Goal: Find specific page/section: Find specific page/section

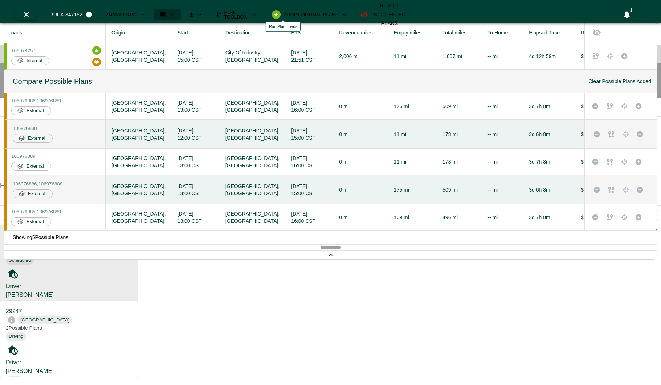
click at [181, 11] on button "Run Plan Loads" at bounding box center [167, 15] width 27 height 12
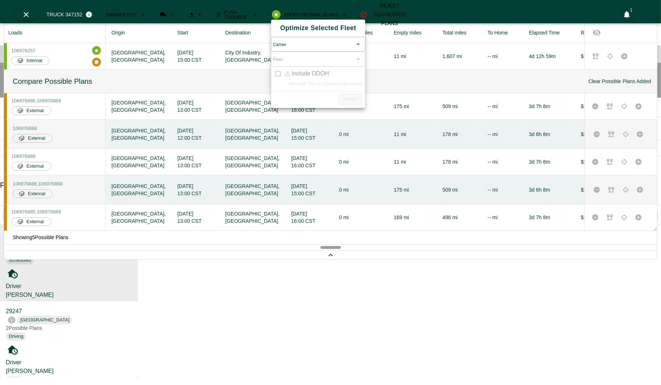
click at [320, 50] on body "OPS Planning Fleet Freight Analytics System Health ADMIN Logout Fleet 28 trucks…" at bounding box center [330, 305] width 661 height 610
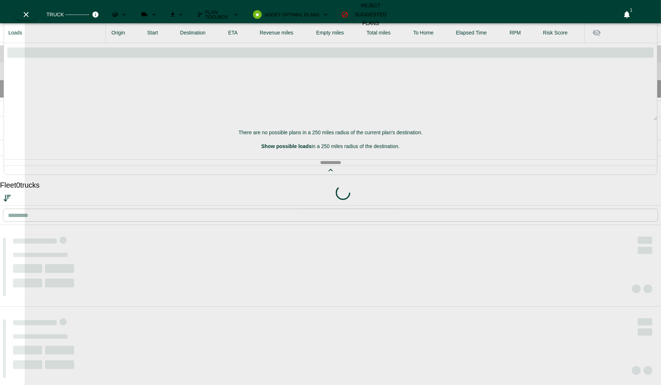
click at [17, 80] on div "Fleet" at bounding box center [330, 71] width 661 height 17
click at [15, 56] on icon at bounding box center [16, 52] width 4 height 5
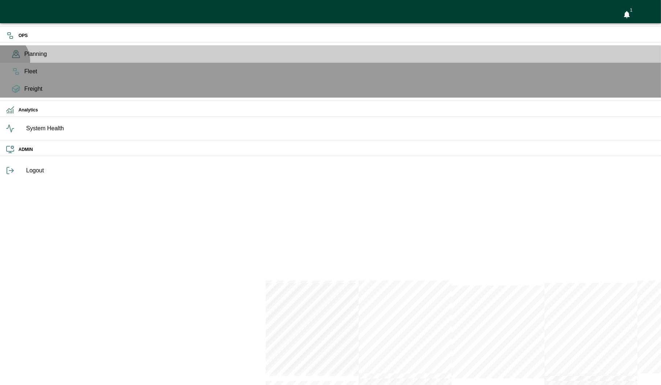
click at [24, 58] on span "Planning" at bounding box center [339, 54] width 631 height 9
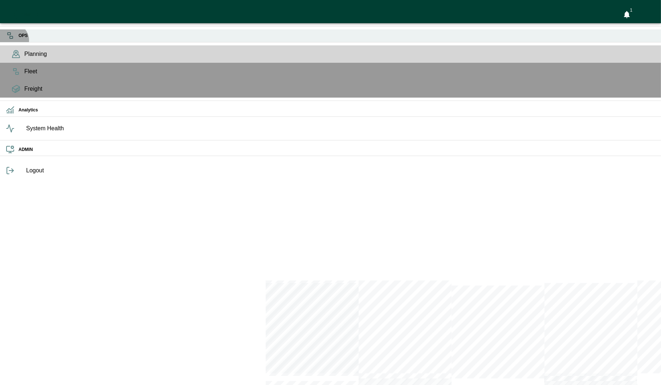
click at [12, 40] on icon at bounding box center [10, 35] width 9 height 9
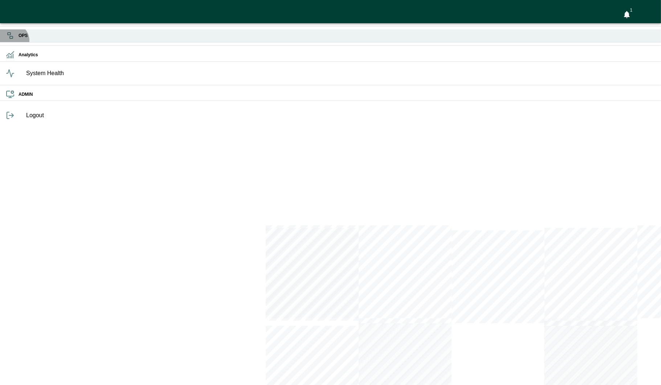
click at [12, 40] on icon at bounding box center [10, 35] width 9 height 9
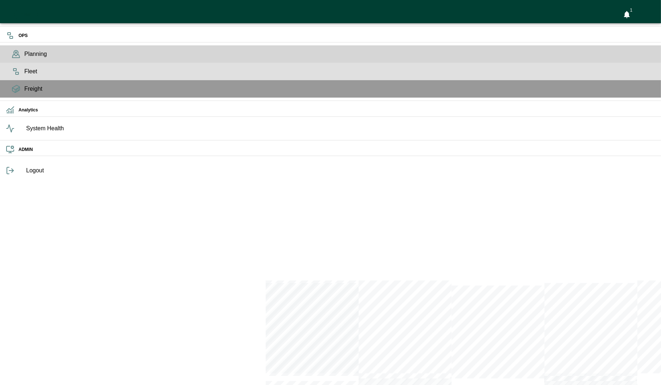
click at [9, 80] on div "Fleet" at bounding box center [330, 71] width 661 height 17
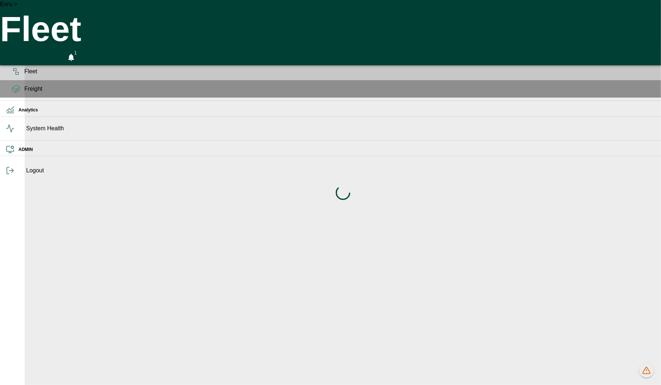
click at [15, 58] on icon at bounding box center [16, 54] width 9 height 9
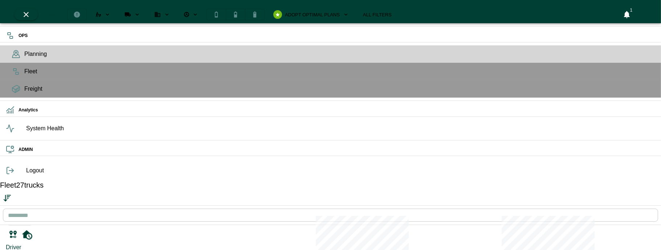
scroll to position [539, 0]
click at [264, 18] on div "Fleet Adopt Optimal Plans All Filters" at bounding box center [206, 14] width 383 height 15
click at [145, 12] on button "Run Plan Loads" at bounding box center [132, 15] width 27 height 12
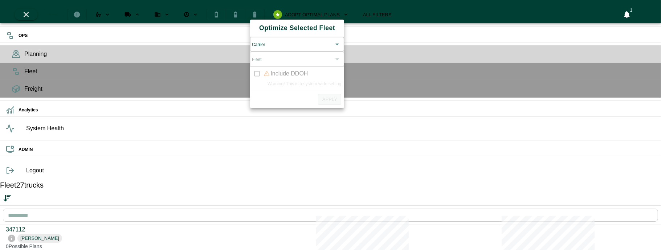
click at [262, 48] on body "OPS Planning Fleet Freight Analytics System Health ADMIN Logout Fleet 27 trucks…" at bounding box center [330, 237] width 661 height 475
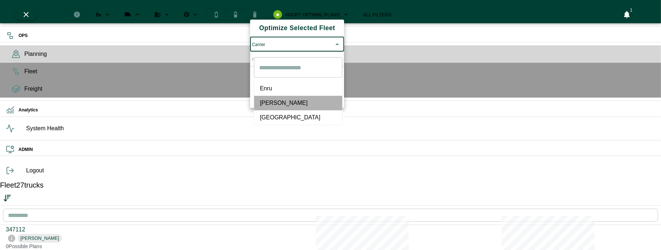
click at [270, 104] on li "[PERSON_NAME]" at bounding box center [298, 103] width 88 height 15
type input "*****"
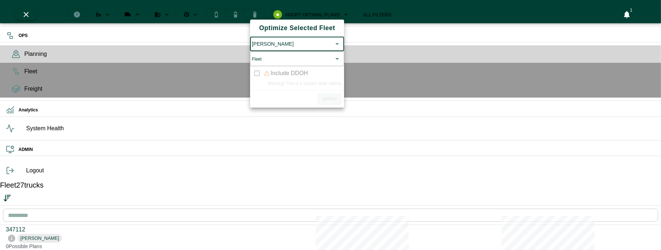
click at [285, 72] on body "OPS Planning Fleet Freight Analytics System Health ADMIN Logout Fleet 27 trucks…" at bounding box center [330, 237] width 661 height 475
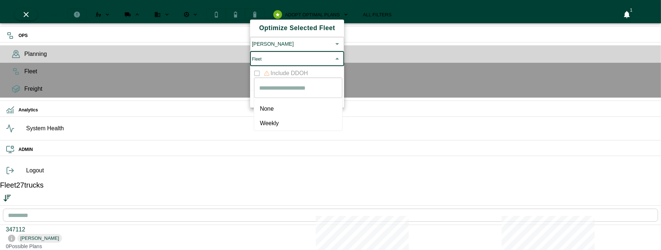
click at [273, 121] on span "Weekly" at bounding box center [298, 123] width 77 height 9
type input "******"
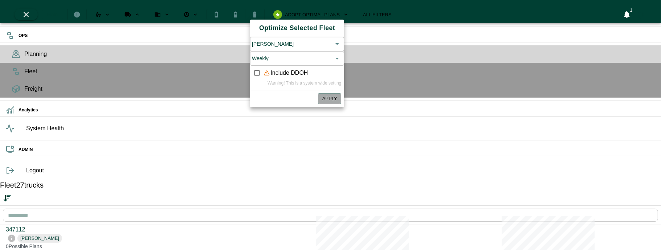
click at [337, 104] on button "Apply" at bounding box center [329, 98] width 23 height 11
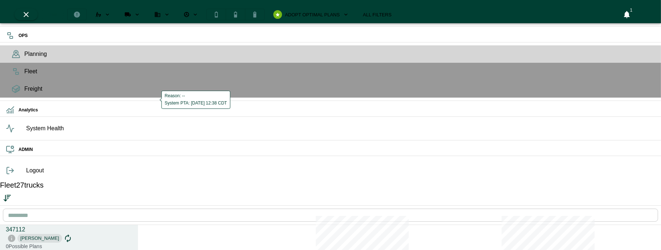
scroll to position [0, 0]
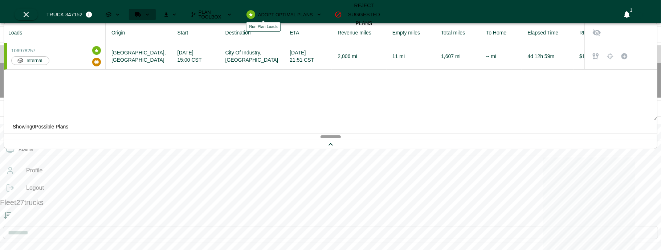
click at [151, 11] on icon "Run Plan Loads" at bounding box center [147, 14] width 7 height 7
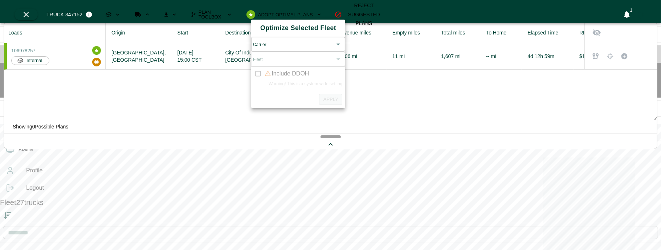
click at [274, 50] on body "OPS Planning Fleet Freight Analytics System Health ADMIN Profile Logout Fleet 2…" at bounding box center [330, 246] width 661 height 492
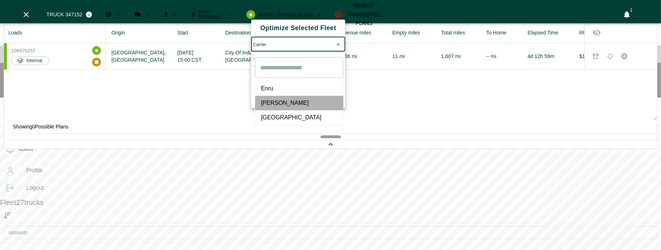
click at [271, 99] on span "[PERSON_NAME]" at bounding box center [299, 103] width 77 height 9
type input "*****"
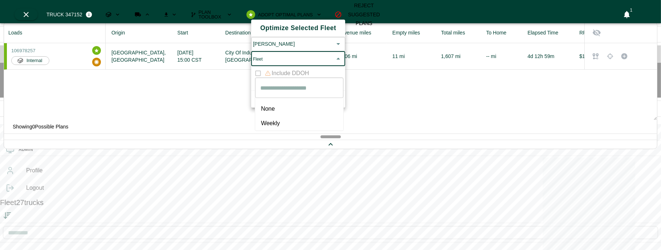
click at [279, 69] on body "OPS Planning Fleet Freight Analytics System Health ADMIN Profile Logout Fleet 2…" at bounding box center [330, 246] width 661 height 492
click at [272, 106] on span "None" at bounding box center [299, 108] width 77 height 9
type input "****"
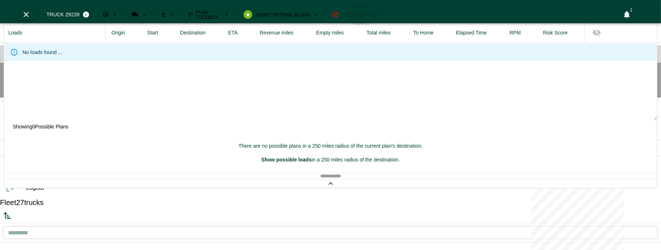
scroll to position [247, 135]
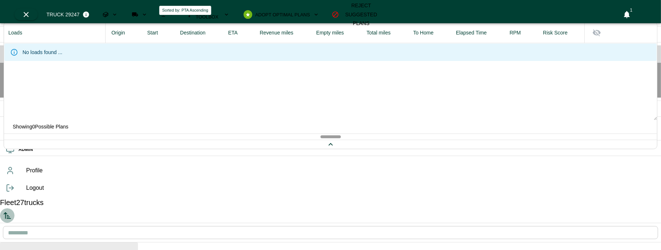
click at [12, 211] on icon "Sorted by: PTA Ascending" at bounding box center [7, 215] width 9 height 9
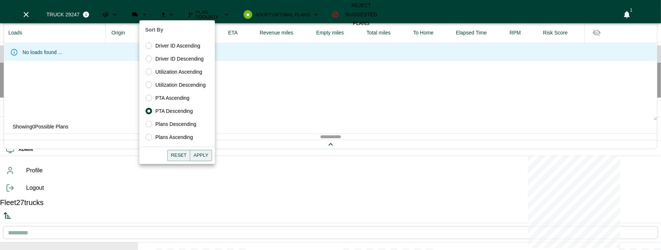
click at [212, 155] on div "Reset Apply" at bounding box center [176, 157] width 75 height 14
click at [207, 155] on button "Apply" at bounding box center [201, 155] width 22 height 11
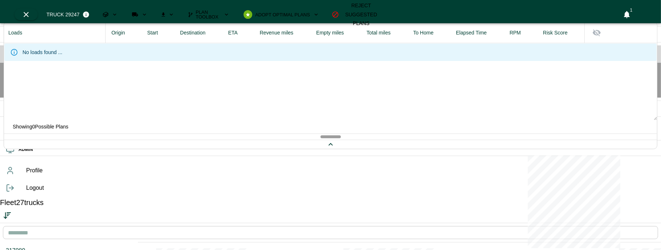
scroll to position [163, 0]
click at [153, 12] on button "Run Plan Loads" at bounding box center [139, 15] width 27 height 12
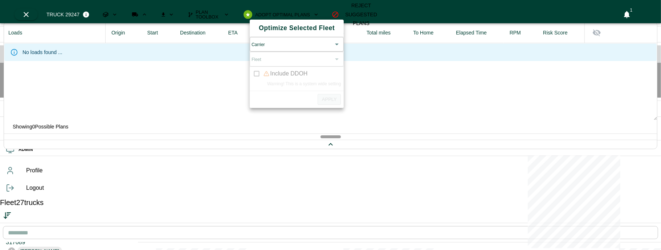
click at [263, 39] on div "Carrier ​" at bounding box center [297, 44] width 94 height 15
click at [266, 43] on body "OPS Planning Fleet Freight Analytics System Health ADMIN Profile Logout Fleet 2…" at bounding box center [330, 246] width 661 height 492
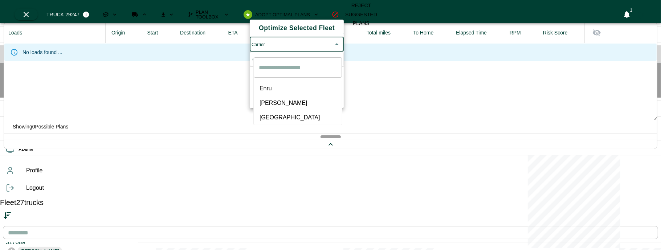
click at [269, 113] on span "[GEOGRAPHIC_DATA]" at bounding box center [297, 117] width 77 height 9
type input "*****"
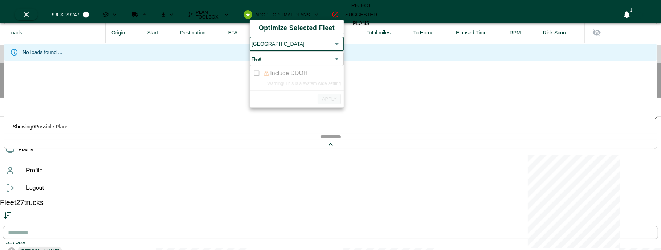
click at [289, 64] on body "OPS Planning Fleet Freight Analytics System Health ADMIN Profile Logout Fleet 2…" at bounding box center [330, 246] width 661 height 492
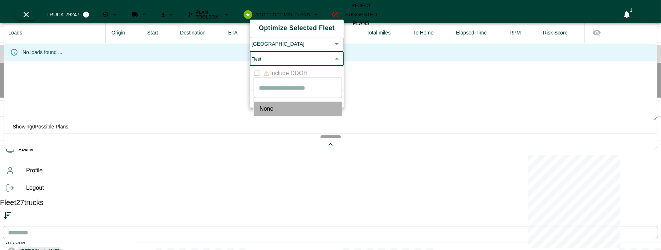
click at [278, 105] on span "None" at bounding box center [297, 108] width 77 height 9
type input "****"
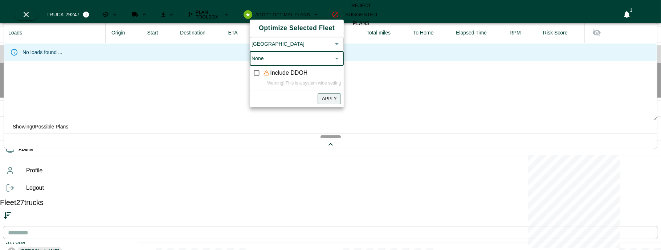
click at [331, 104] on button "Apply" at bounding box center [328, 98] width 23 height 11
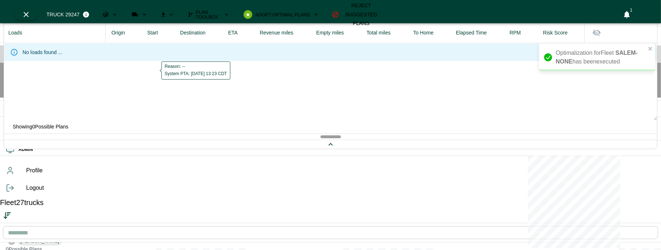
scroll to position [0, 0]
